Goal: Navigation & Orientation: Find specific page/section

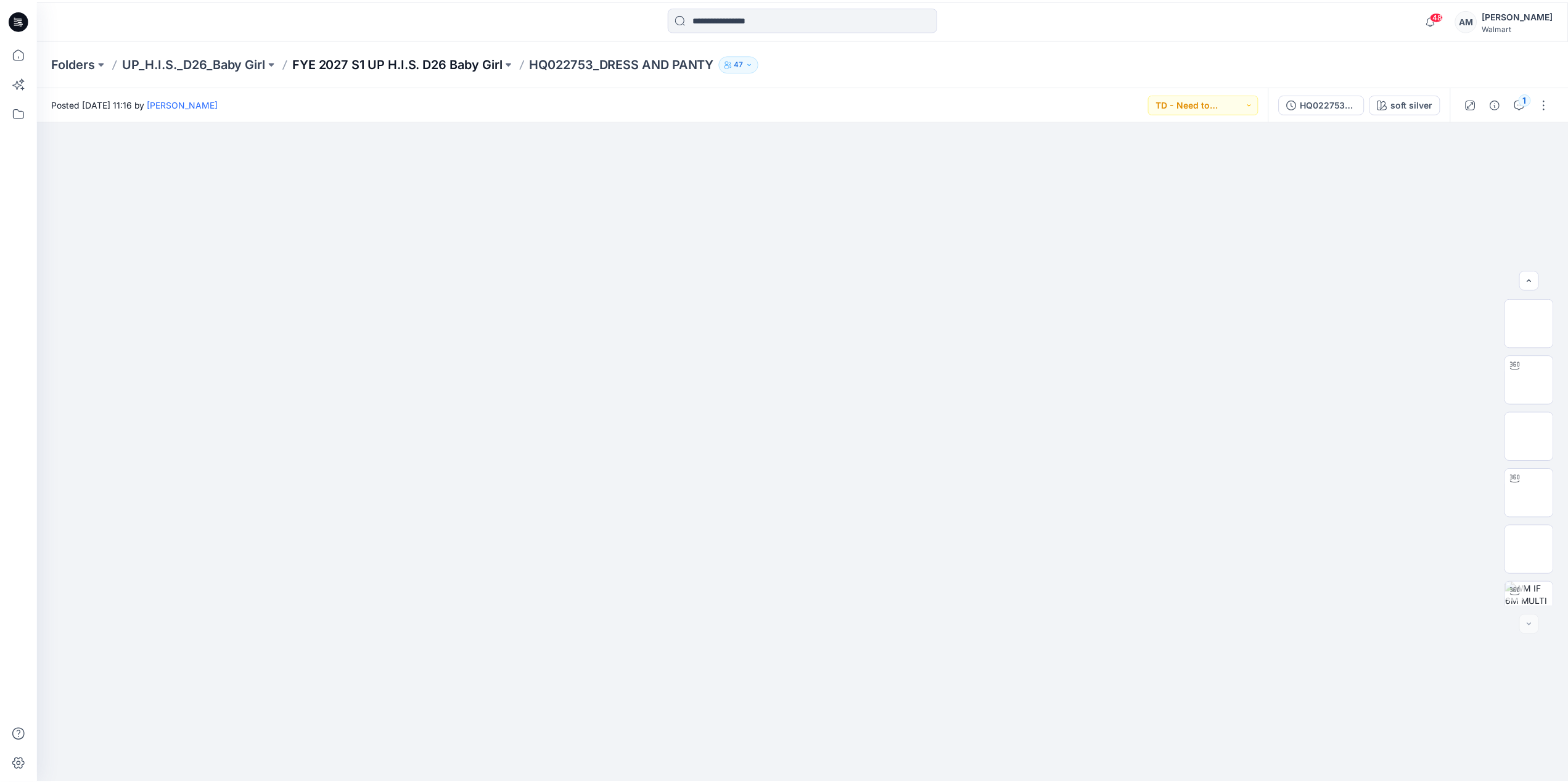
scroll to position [308, 0]
click at [71, 60] on p "Folders" at bounding box center [73, 63] width 44 height 17
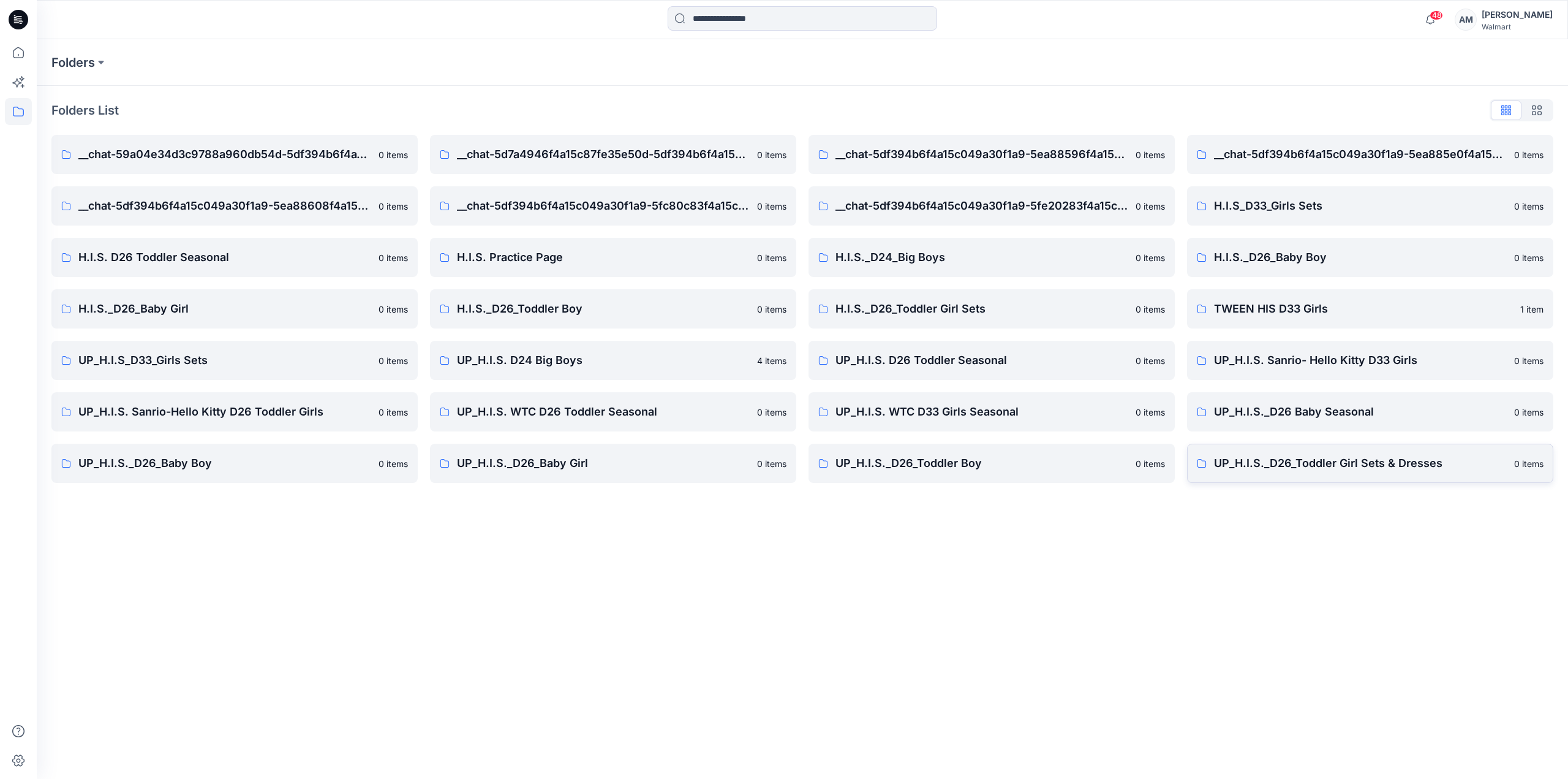
click at [1413, 462] on p "UP_H.I.S._D26_Toddler Girl Sets & Dresses" at bounding box center [1360, 464] width 293 height 17
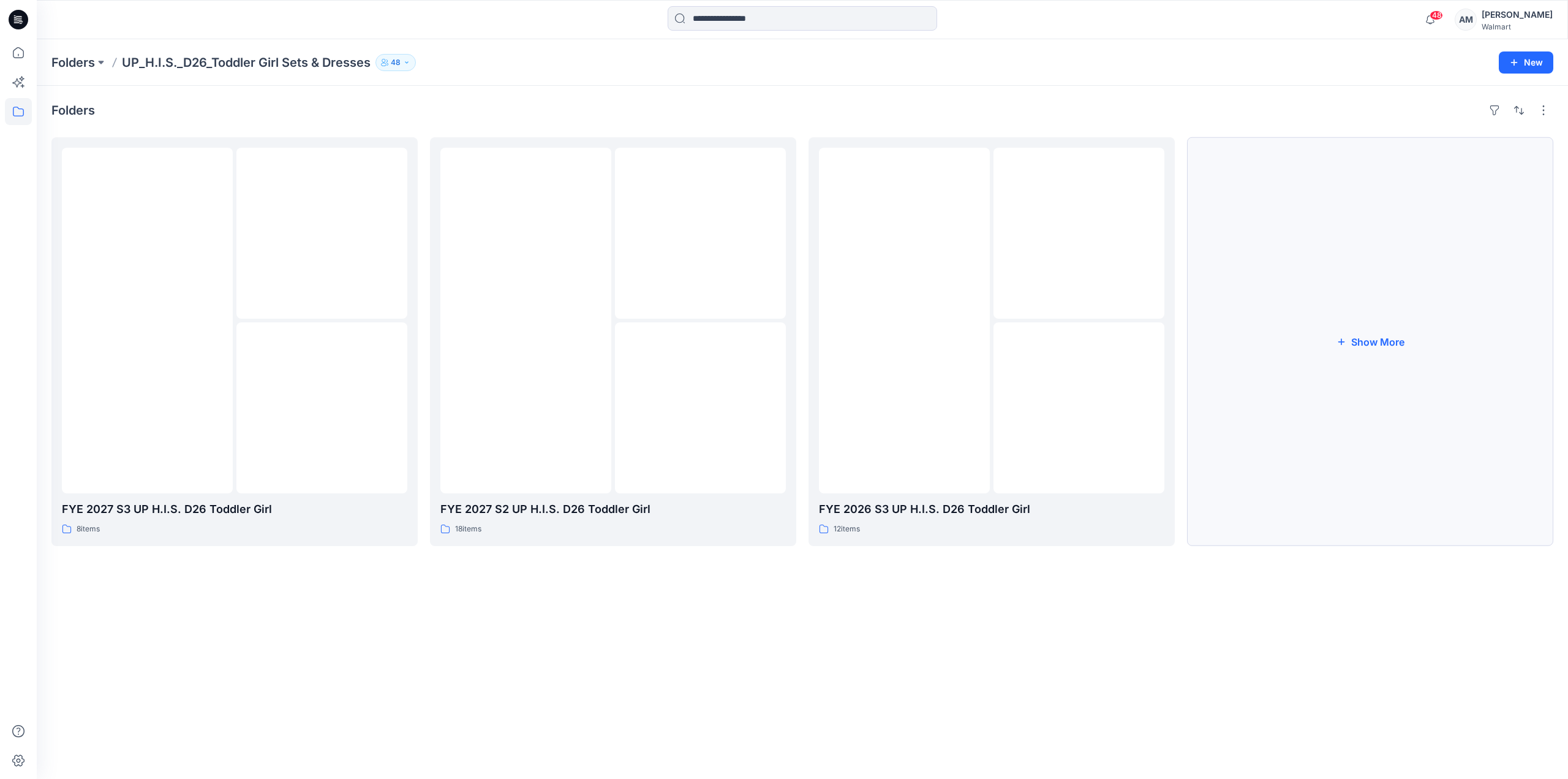
click at [1364, 345] on button "Show More" at bounding box center [1371, 341] width 367 height 409
click at [1356, 378] on div at bounding box center [1275, 319] width 170 height 343
